Goal: Obtain resource: Download file/media

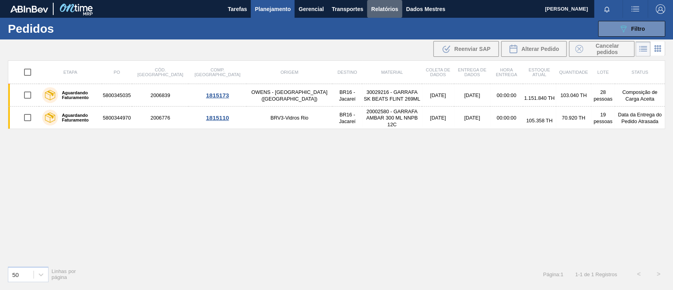
click at [397, 5] on font "Relatórios" at bounding box center [384, 8] width 27 height 9
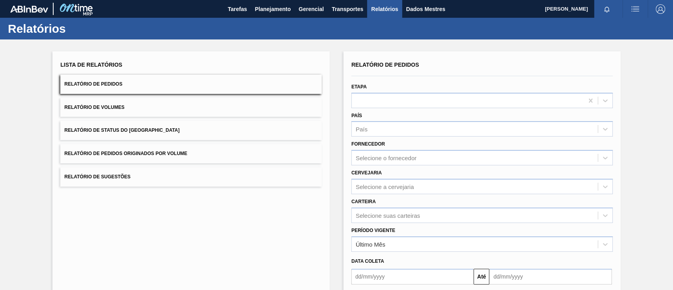
click at [227, 149] on button "Relatório de Pedidos Originados por Volume" at bounding box center [190, 153] width 261 height 19
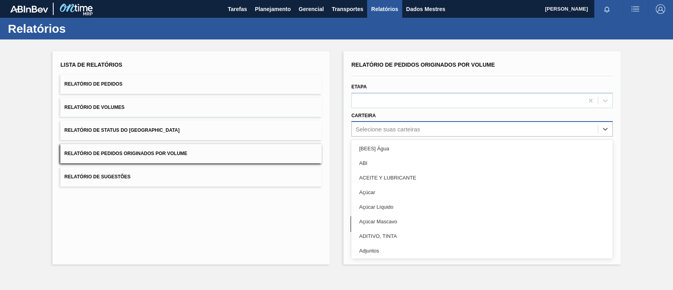
click at [370, 127] on div "Selecione suas carteiras" at bounding box center [387, 129] width 64 height 7
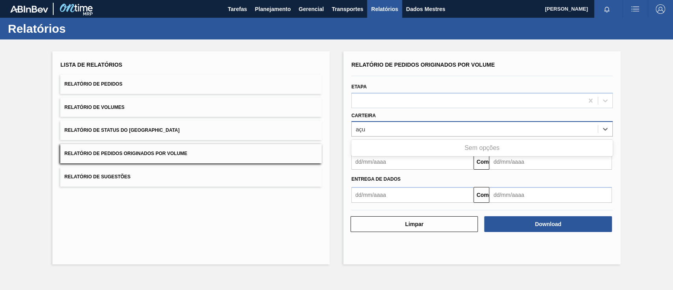
type input "aç"
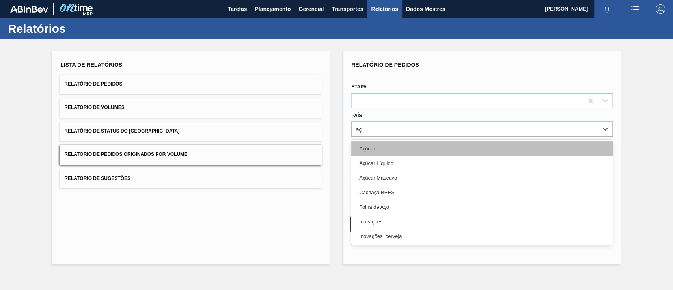
click at [389, 145] on div "Açúcar" at bounding box center [481, 148] width 261 height 15
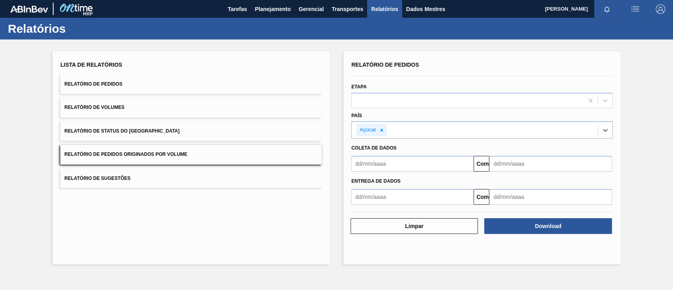
click at [389, 160] on input "text" at bounding box center [412, 164] width 122 height 16
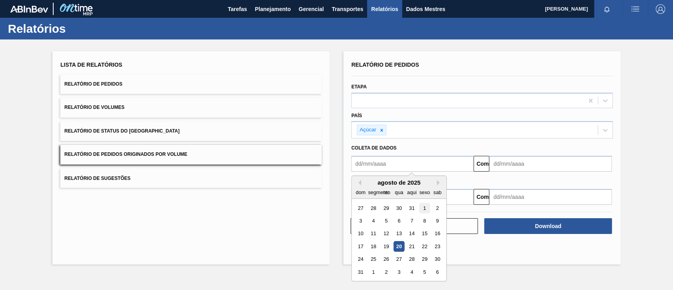
click at [426, 211] on div "1" at bounding box center [424, 208] width 11 height 11
type input "[DATE]"
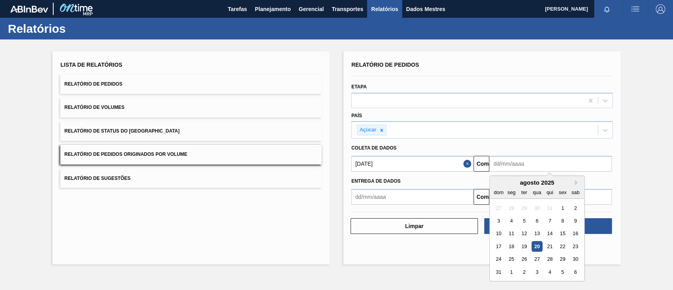
click at [530, 164] on input "text" at bounding box center [550, 164] width 122 height 16
click at [533, 257] on div "27" at bounding box center [537, 259] width 11 height 11
type input "[DATE]"
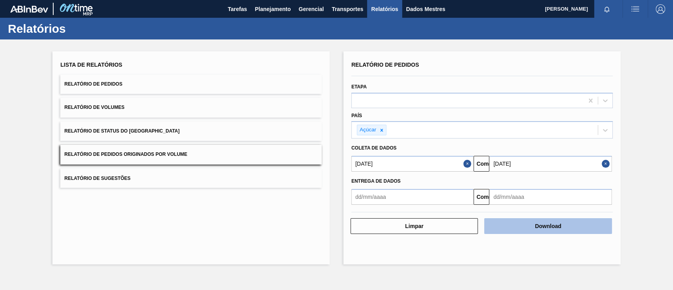
click at [549, 225] on font "Download" at bounding box center [548, 226] width 26 height 6
